Goal: Information Seeking & Learning: Learn about a topic

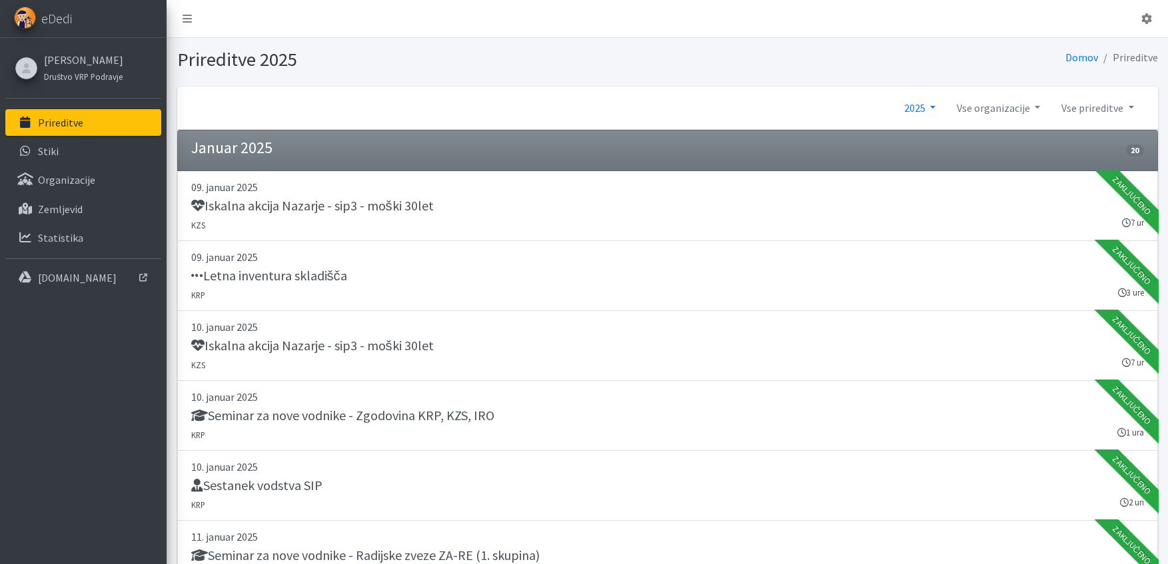
click at [937, 105] on link "2025" at bounding box center [919, 108] width 53 height 27
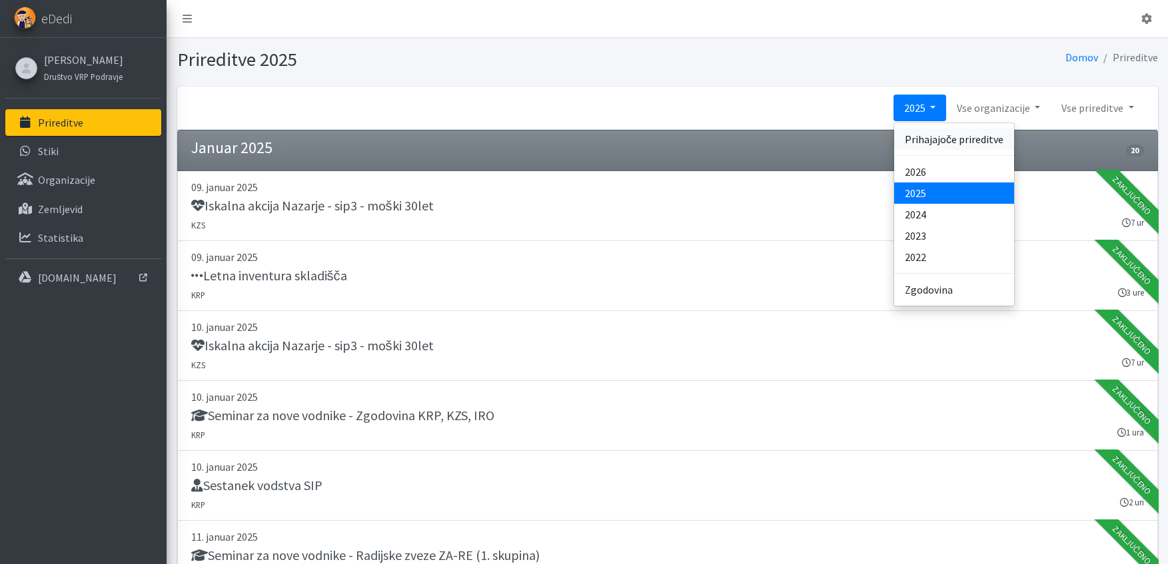
click at [934, 136] on link "Prihajajoče prireditve" at bounding box center [954, 139] width 120 height 21
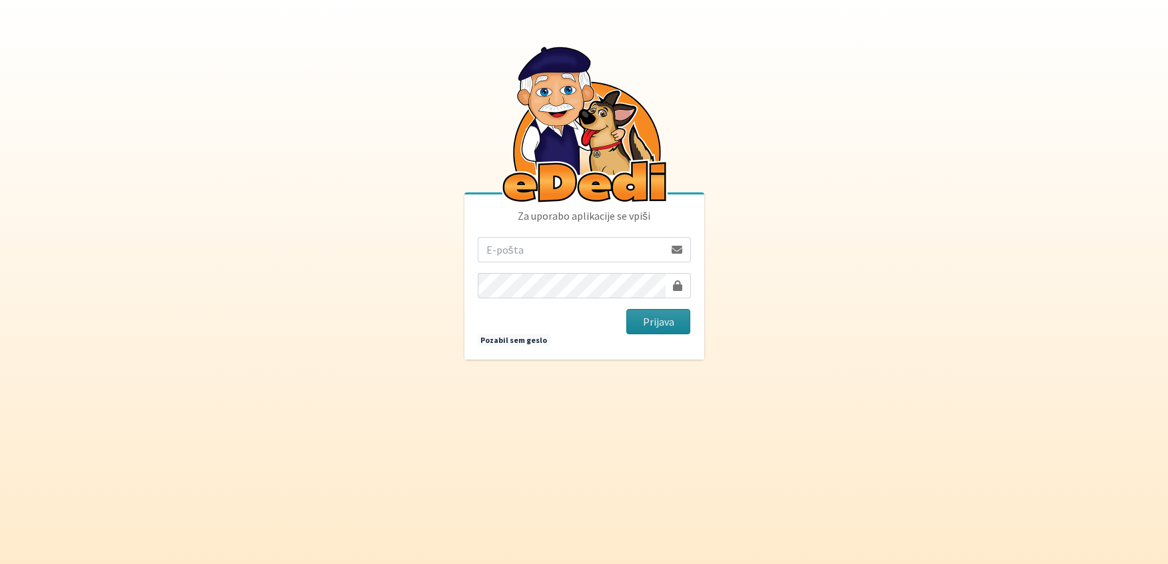
type input "[EMAIL_ADDRESS][DOMAIN_NAME]"
click at [642, 320] on button "Prijava" at bounding box center [658, 321] width 65 height 25
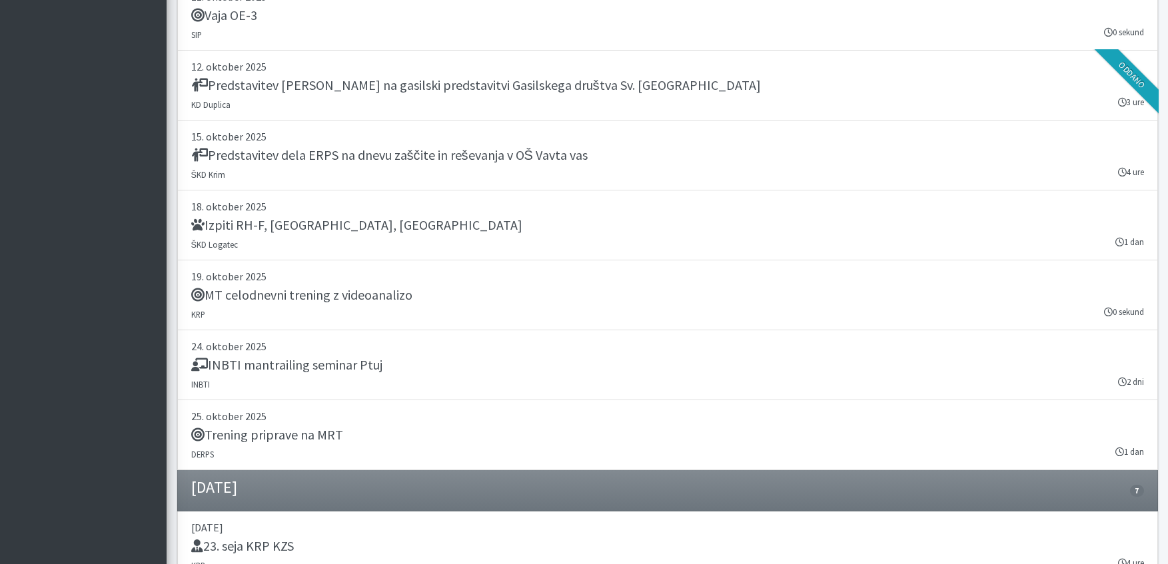
scroll to position [3578, 0]
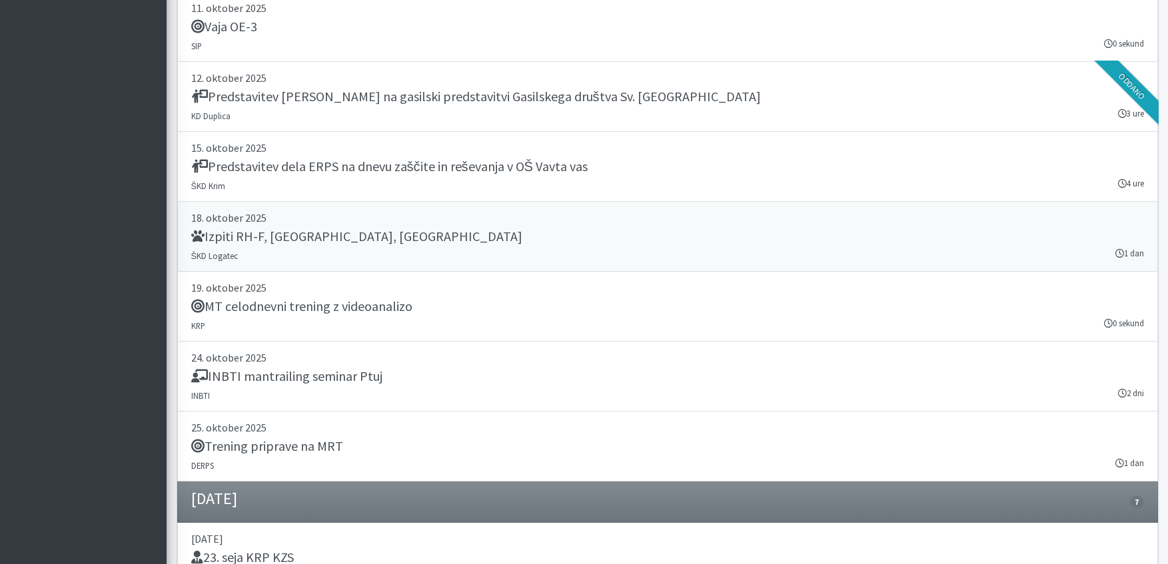
click at [266, 237] on h5 "Izpiti RH-F, [GEOGRAPHIC_DATA], [GEOGRAPHIC_DATA]" at bounding box center [356, 236] width 331 height 16
